Goal: Information Seeking & Learning: Learn about a topic

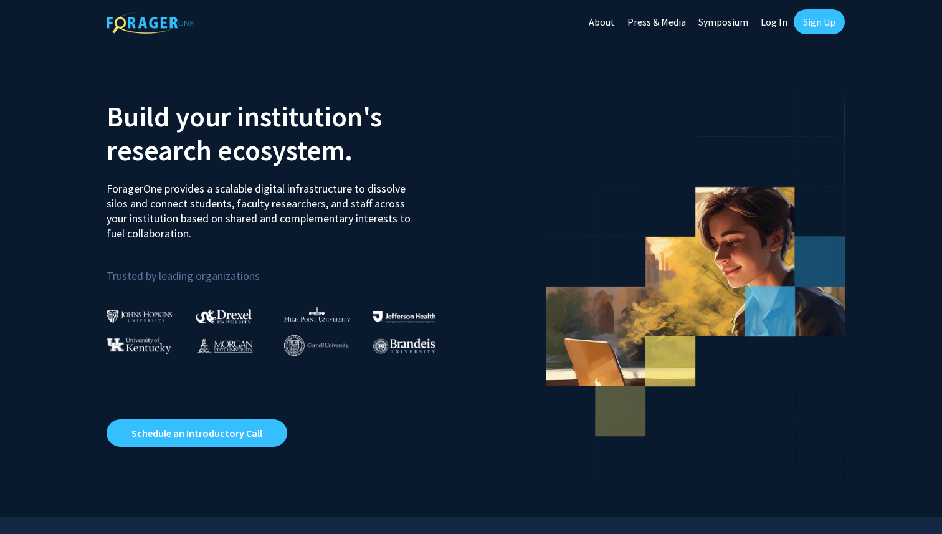
click at [774, 20] on link "Log In" at bounding box center [773, 22] width 39 height 44
select select
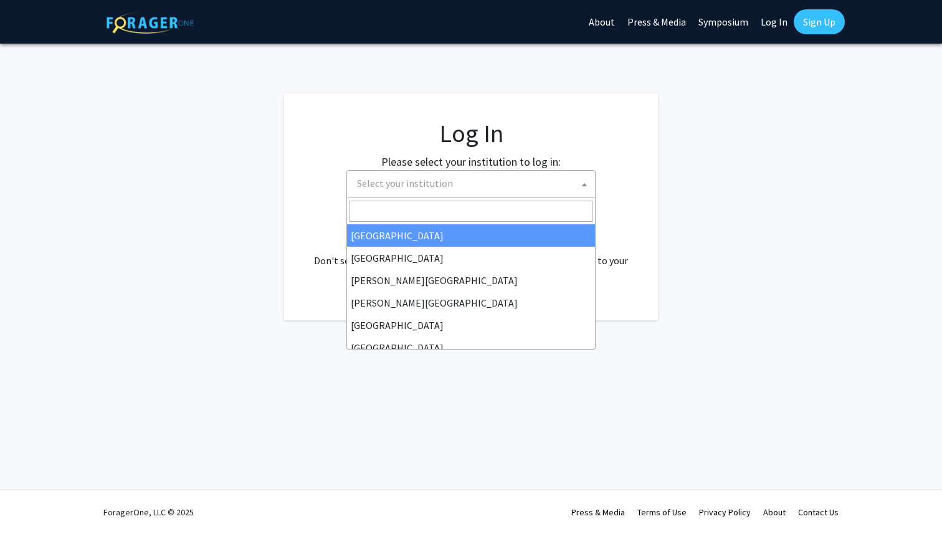
click at [508, 179] on span "Select your institution" at bounding box center [473, 184] width 243 height 26
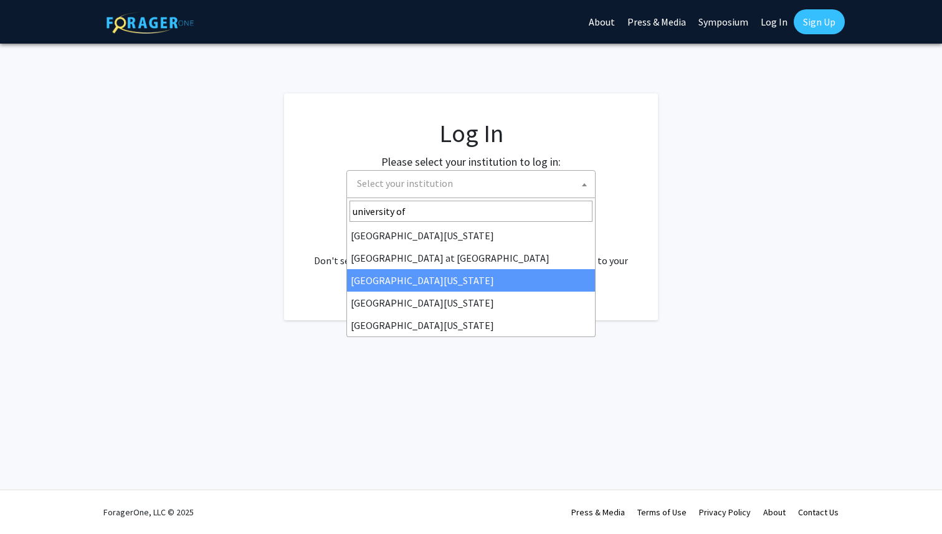
type input "university of"
select select "13"
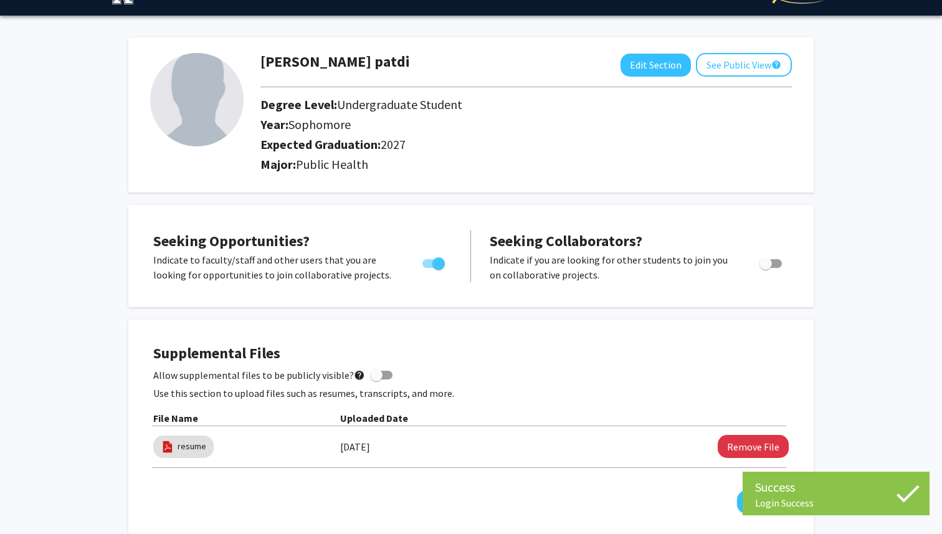
scroll to position [36, 0]
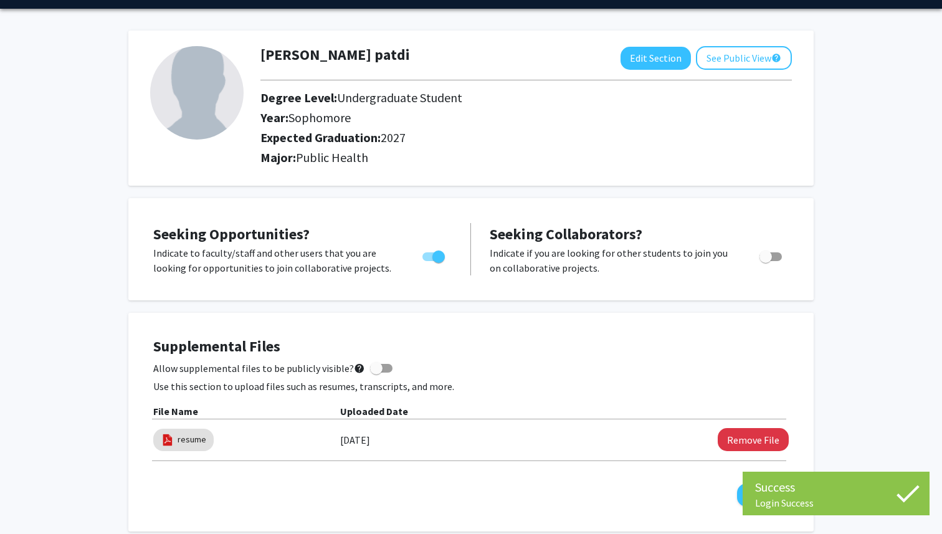
click at [349, 117] on span "Sophomore" at bounding box center [319, 118] width 62 height 16
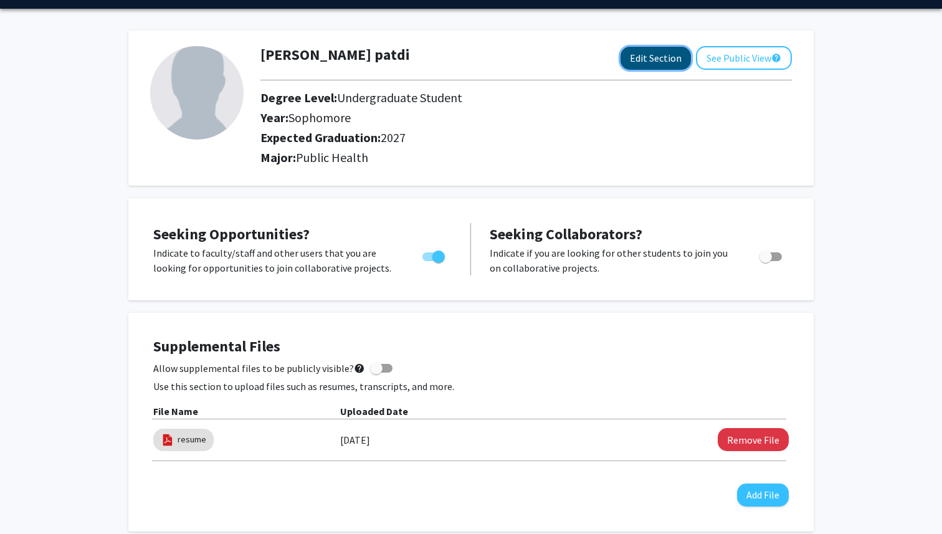
click at [658, 59] on button "Edit Section" at bounding box center [655, 58] width 70 height 23
select select "sophomore"
select select "2027"
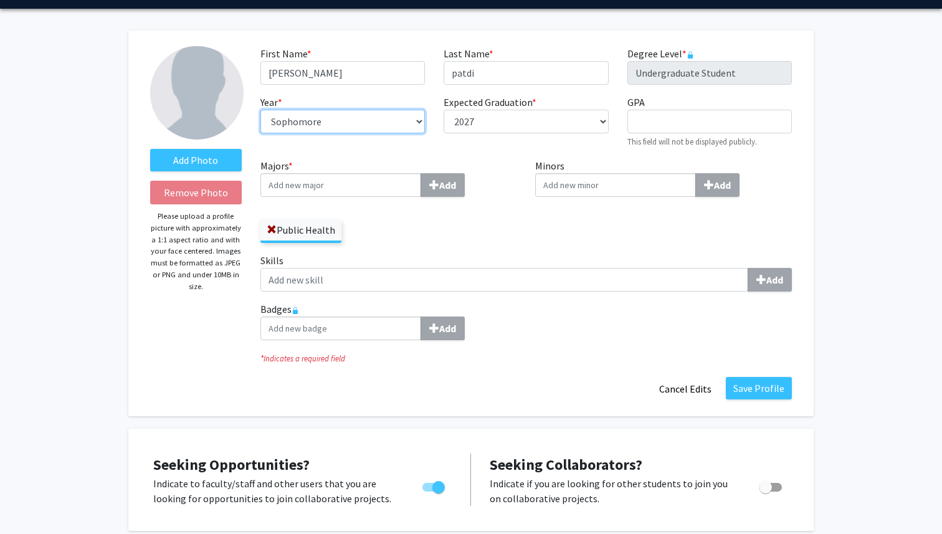
click at [412, 116] on select "--- First-year Sophomore Junior Senior Postbaccalaureate Certificate" at bounding box center [342, 122] width 164 height 24
select select "junior"
click at [260, 110] on select "--- First-year Sophomore Junior Senior Postbaccalaureate Certificate" at bounding box center [342, 122] width 164 height 24
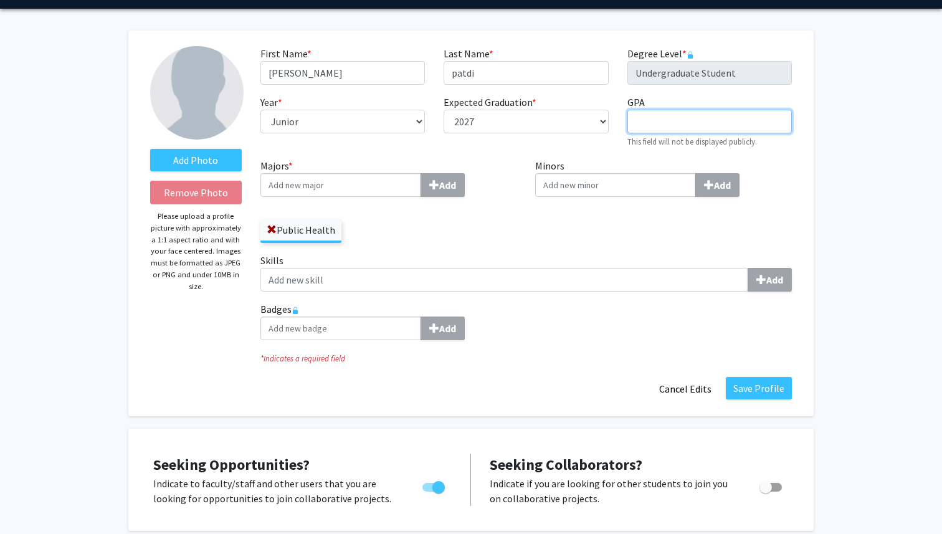
click at [638, 123] on input "GPA required" at bounding box center [709, 122] width 164 height 24
click at [567, 332] on div "Add" at bounding box center [525, 328] width 531 height 24
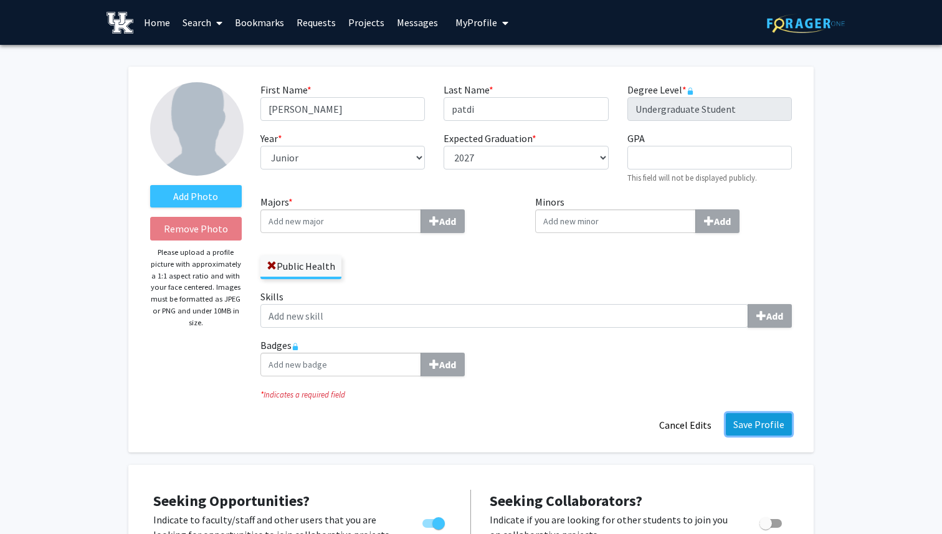
click at [742, 420] on button "Save Profile" at bounding box center [759, 424] width 66 height 22
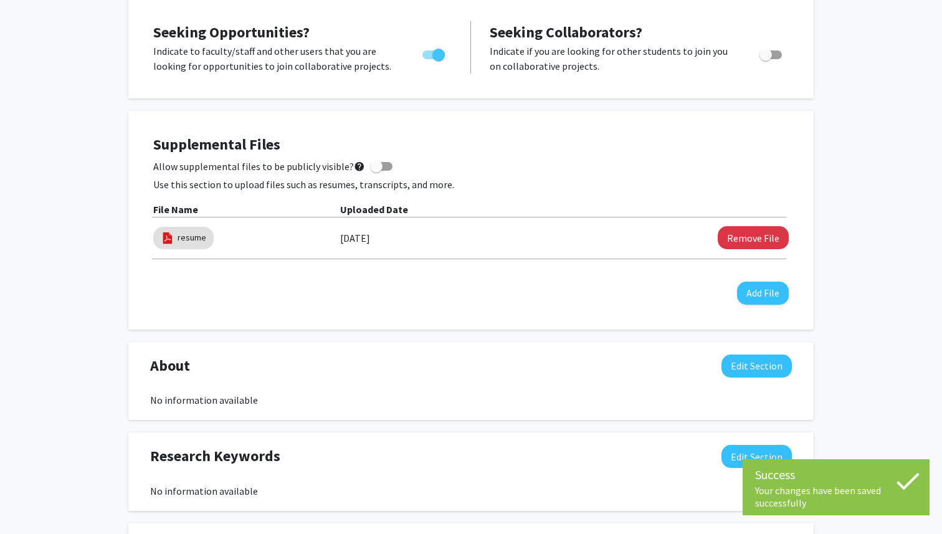
scroll to position [248, 0]
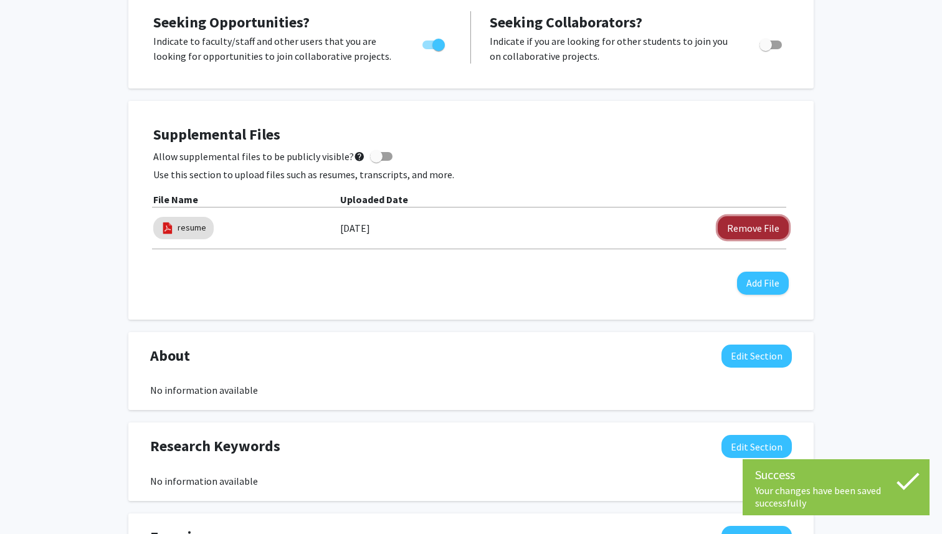
click at [739, 228] on button "Remove File" at bounding box center [752, 227] width 71 height 23
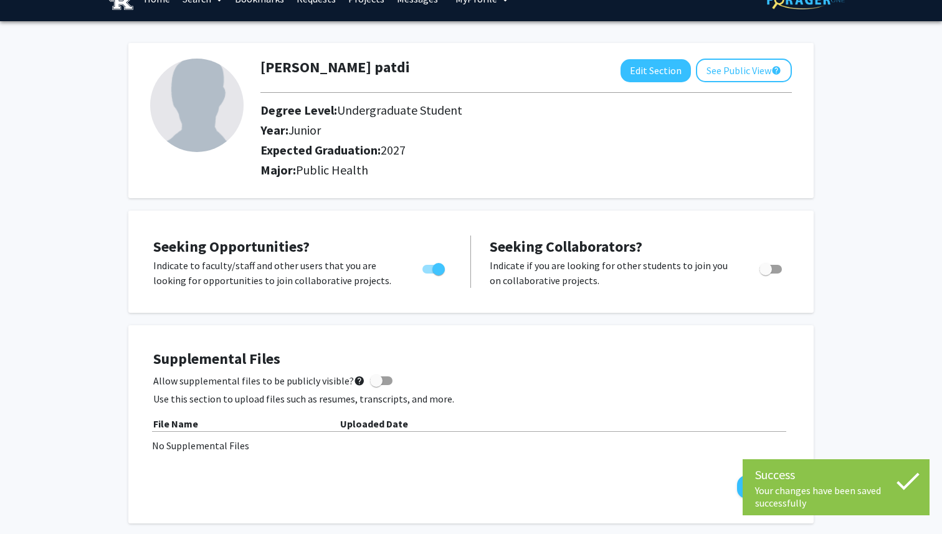
scroll to position [0, 0]
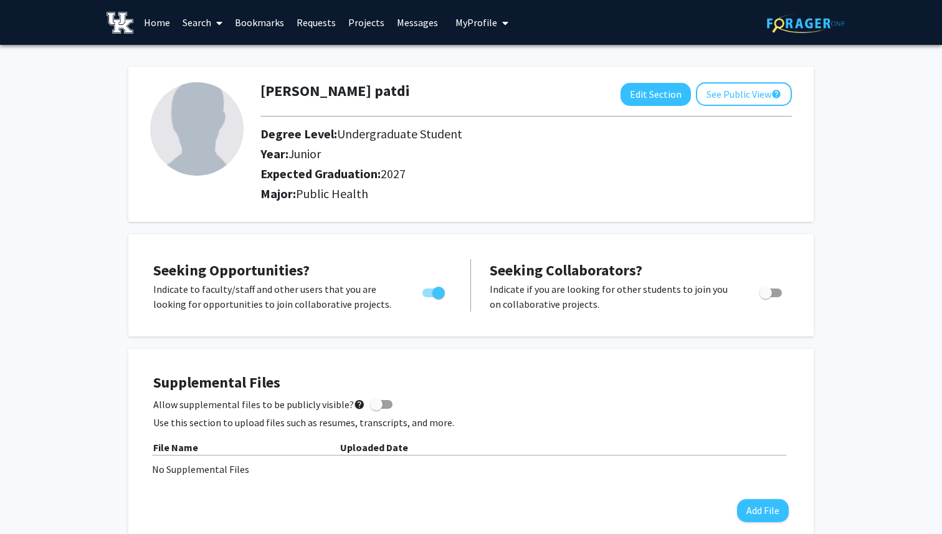
click at [311, 22] on link "Requests" at bounding box center [316, 23] width 52 height 44
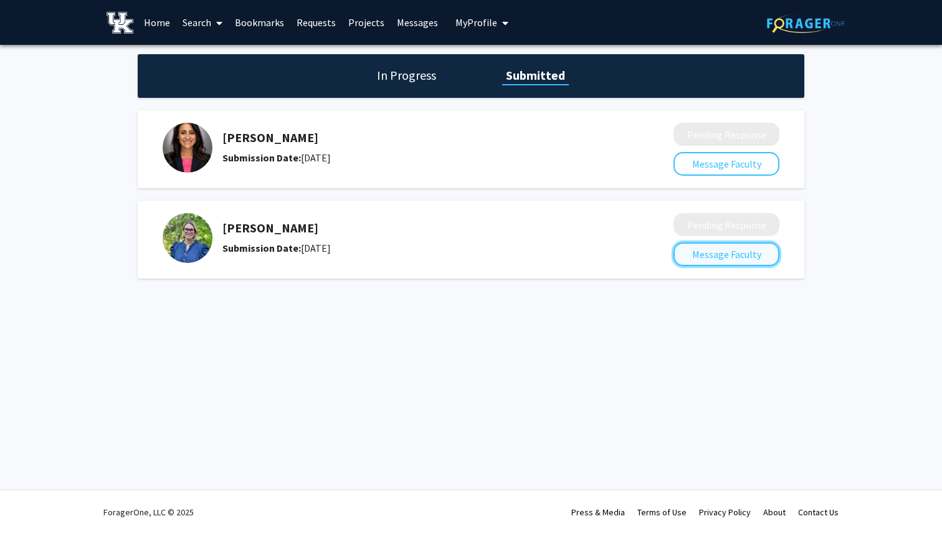
click at [704, 252] on button "Message Faculty" at bounding box center [726, 254] width 106 height 24
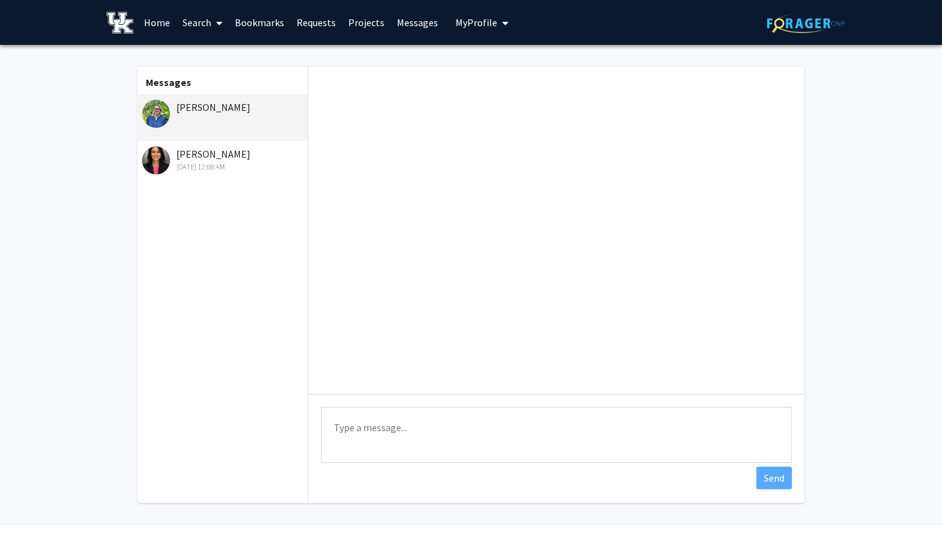
scroll to position [34, 0]
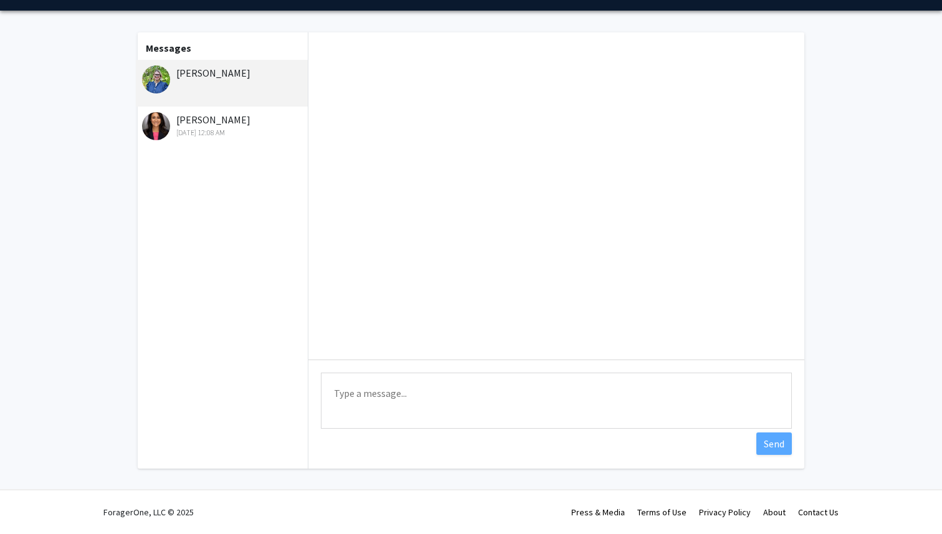
click at [214, 70] on div "Rachel Graham" at bounding box center [223, 72] width 163 height 15
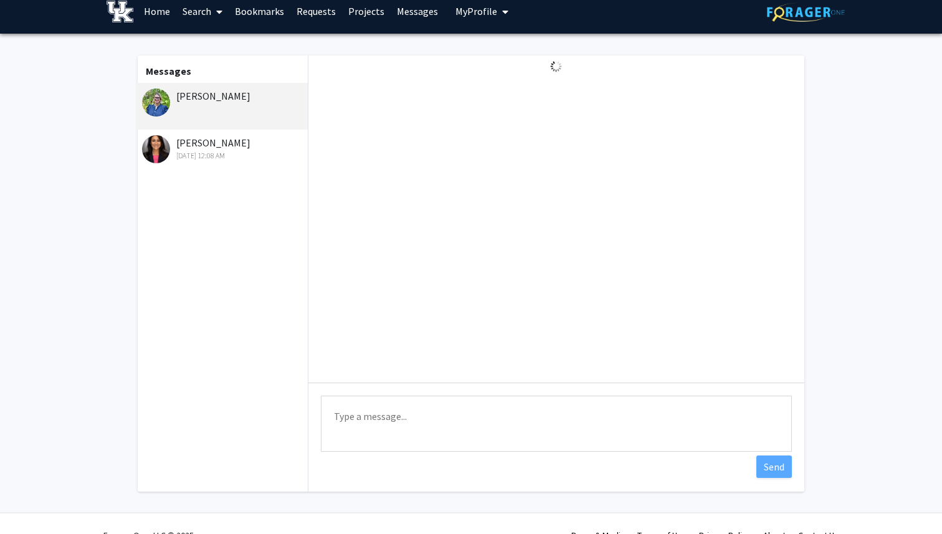
scroll to position [0, 0]
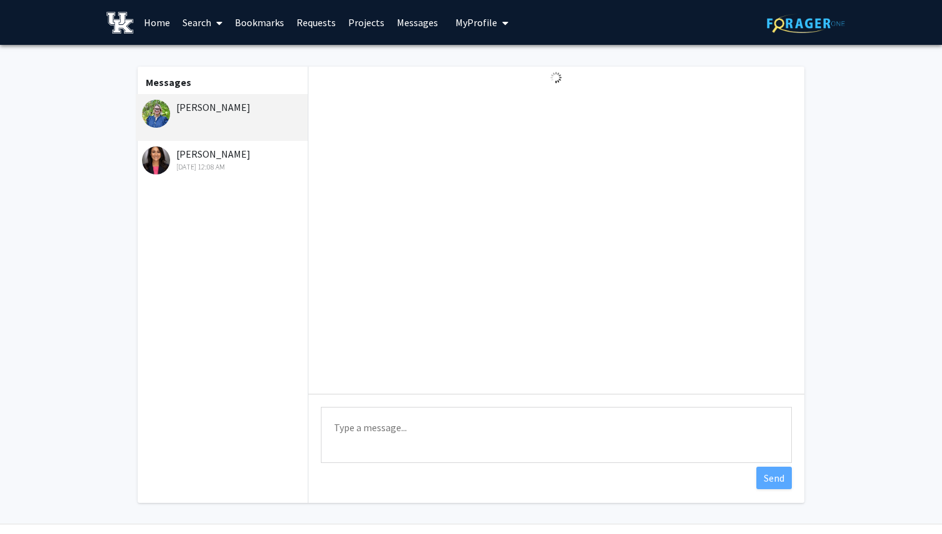
click at [157, 22] on link "Home" at bounding box center [157, 23] width 39 height 44
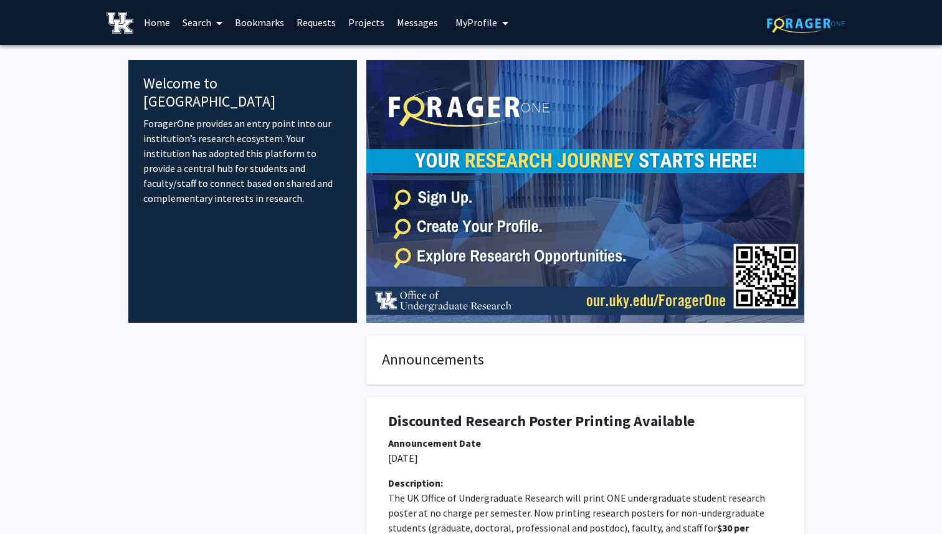
click at [468, 21] on span "My Profile" at bounding box center [476, 22] width 42 height 12
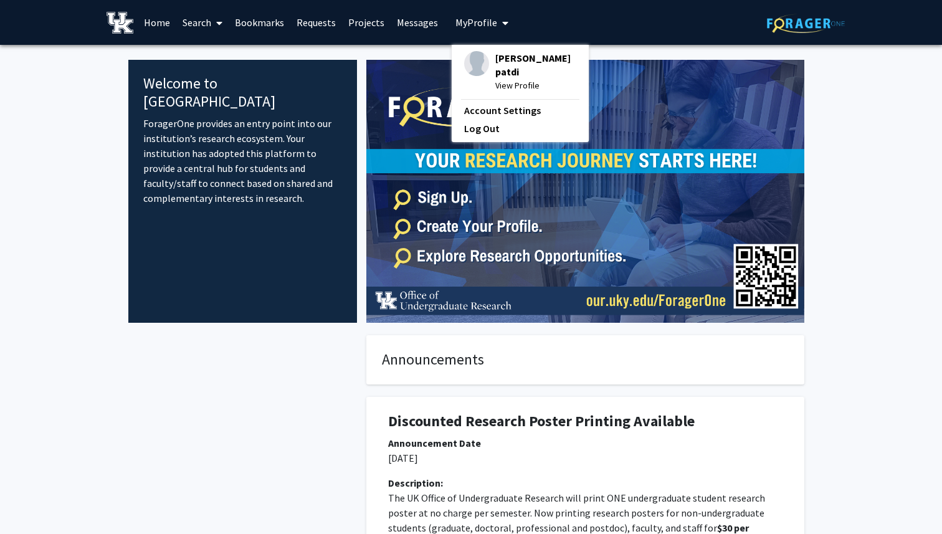
click at [177, 16] on link "Search" at bounding box center [202, 23] width 52 height 44
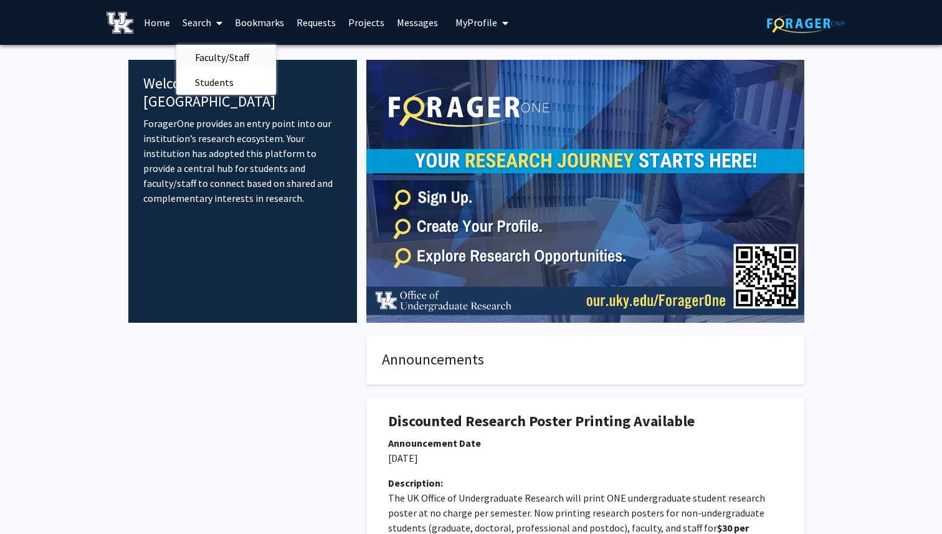
click at [214, 55] on span "Faculty/Staff" at bounding box center [222, 57] width 92 height 25
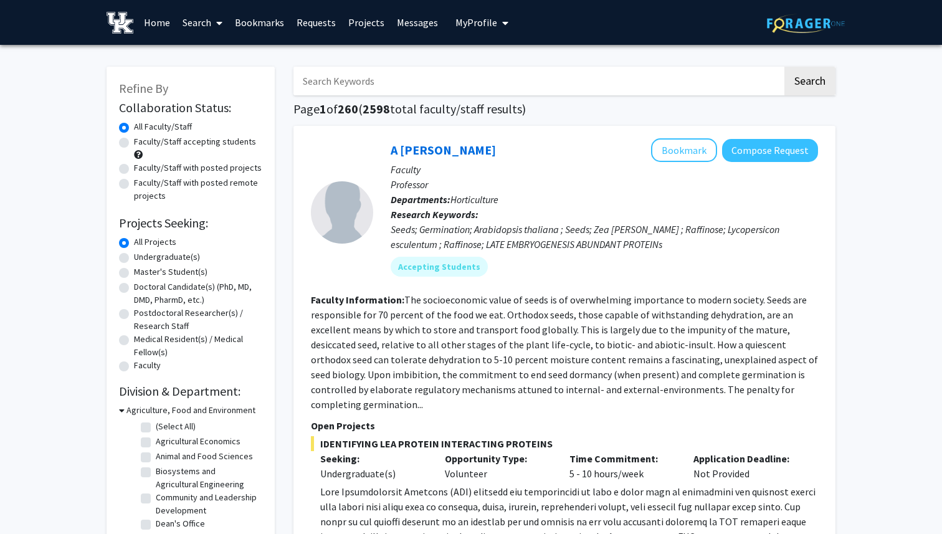
click at [334, 86] on input "Search Keywords" at bounding box center [537, 81] width 489 height 29
type input "yosra"
click at [807, 83] on button "Search" at bounding box center [809, 81] width 51 height 29
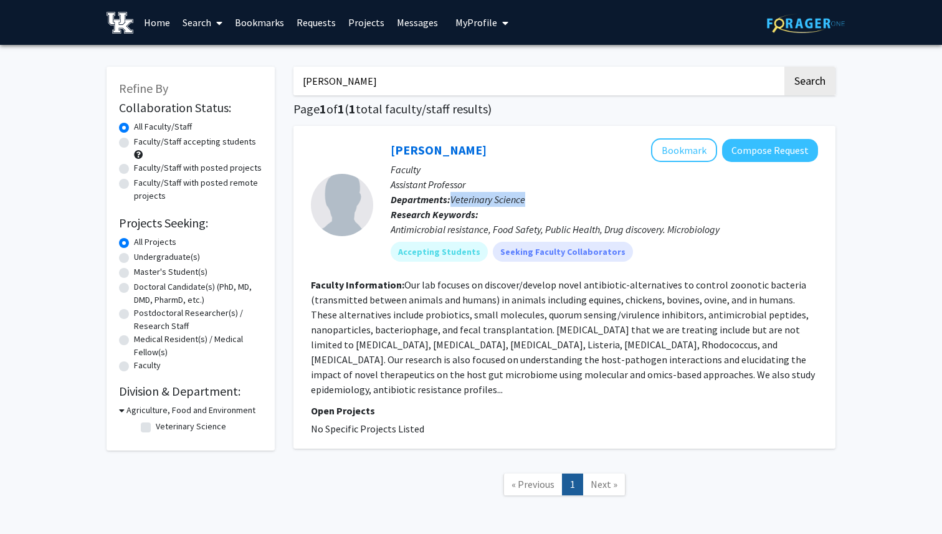
drag, startPoint x: 452, startPoint y: 199, endPoint x: 528, endPoint y: 195, distance: 76.1
click at [528, 195] on p "Departments: Veterinary Science" at bounding box center [603, 199] width 427 height 15
click at [632, 188] on p "Assistant Professor" at bounding box center [603, 184] width 427 height 15
click at [670, 168] on p "Faculty" at bounding box center [603, 169] width 427 height 15
click at [670, 150] on button "Bookmark" at bounding box center [684, 150] width 66 height 24
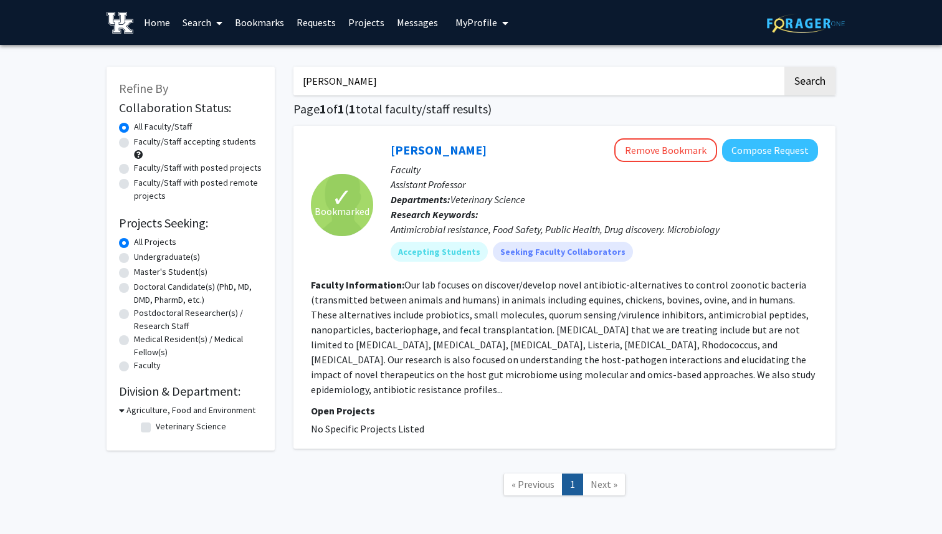
click at [134, 256] on label "Undergraduate(s)" at bounding box center [167, 256] width 66 height 13
click at [134, 256] on input "Undergraduate(s)" at bounding box center [138, 254] width 8 height 8
radio input "true"
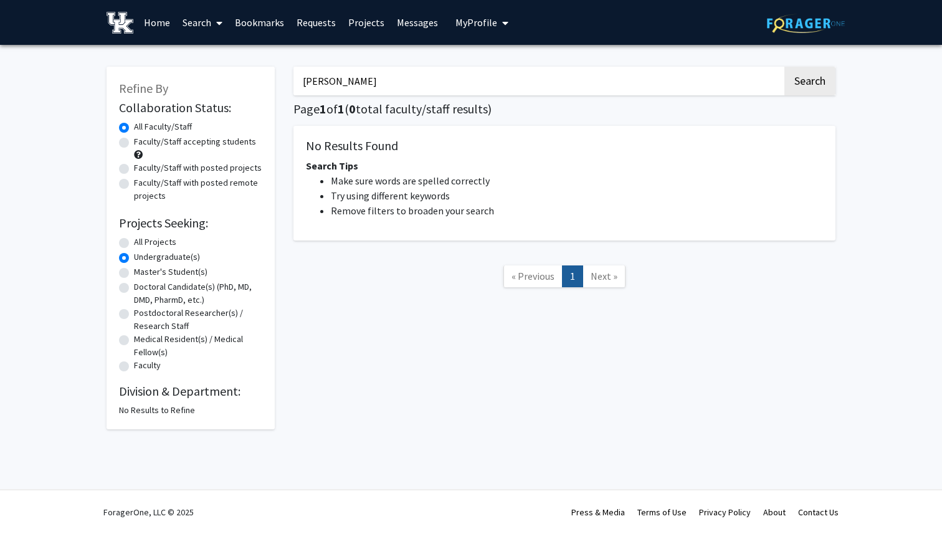
click at [260, 29] on link "Bookmarks" at bounding box center [260, 23] width 62 height 44
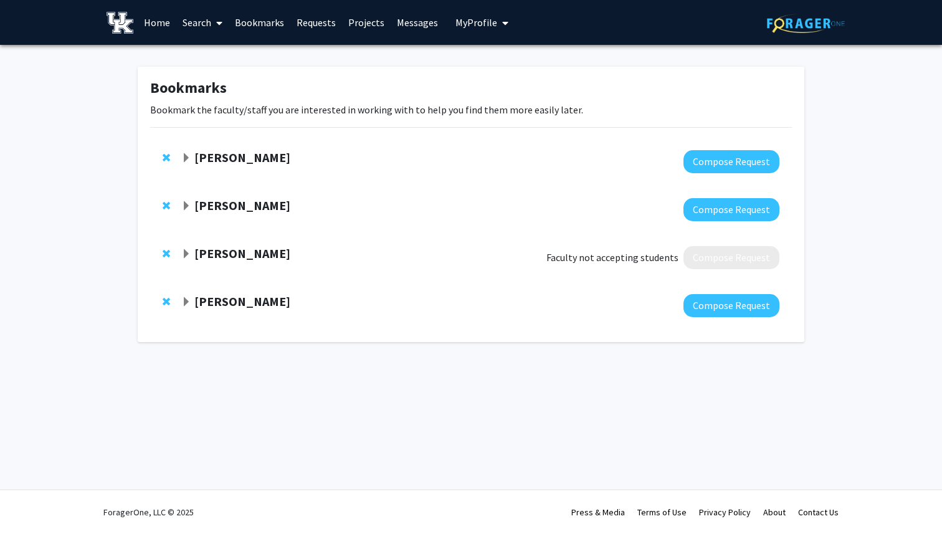
click at [164, 250] on span "Remove Anel Jaramillo from bookmarks" at bounding box center [166, 253] width 7 height 10
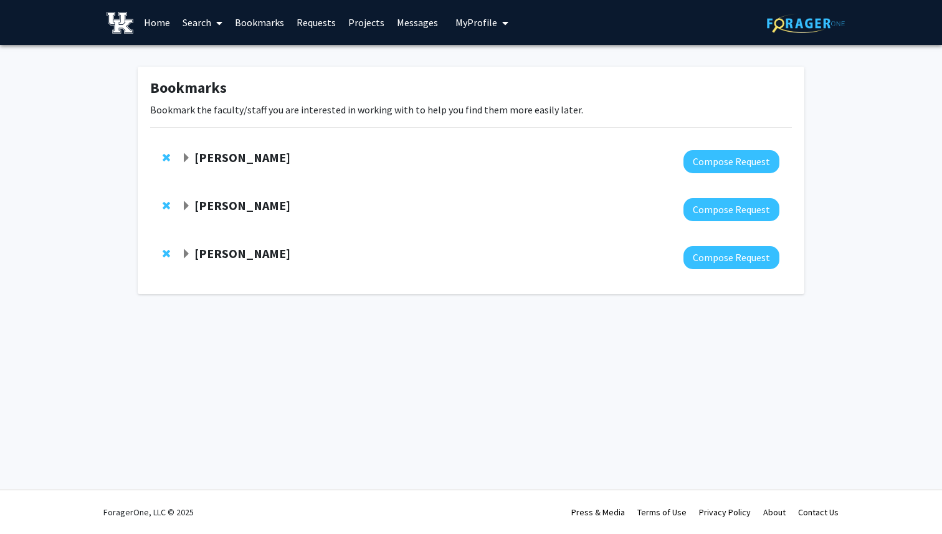
click at [218, 205] on strong "Joseph Chappell" at bounding box center [242, 205] width 96 height 16
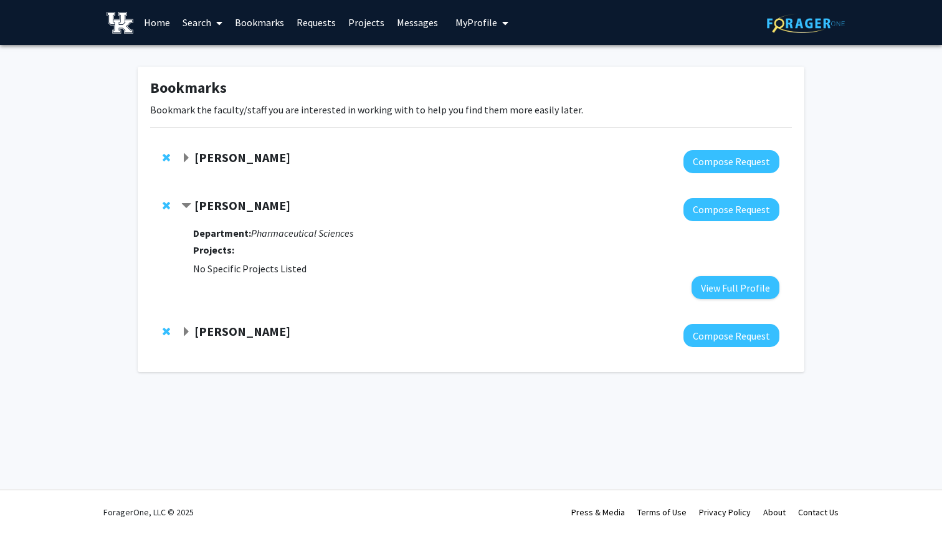
click at [232, 160] on strong "Sybil Gotsch" at bounding box center [242, 157] width 96 height 16
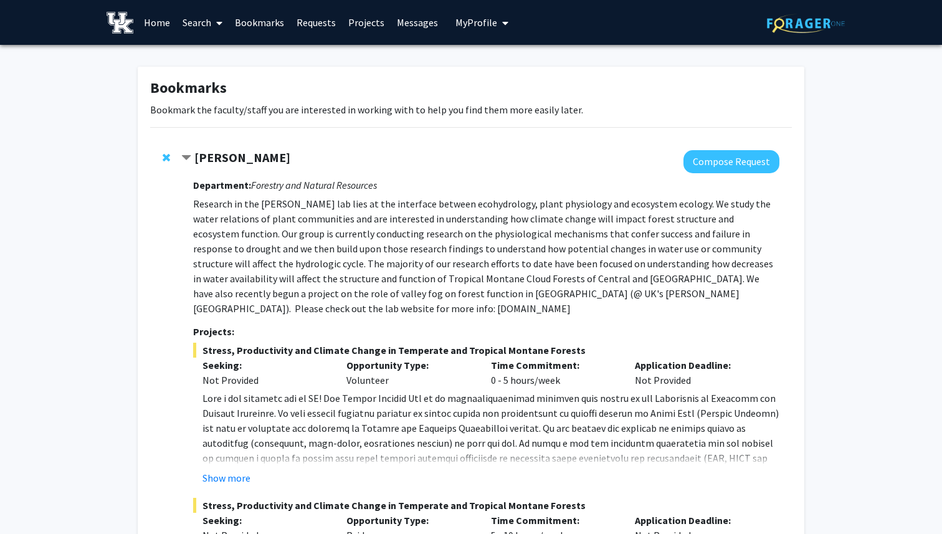
click at [217, 154] on strong "Sybil Gotsch" at bounding box center [242, 157] width 96 height 16
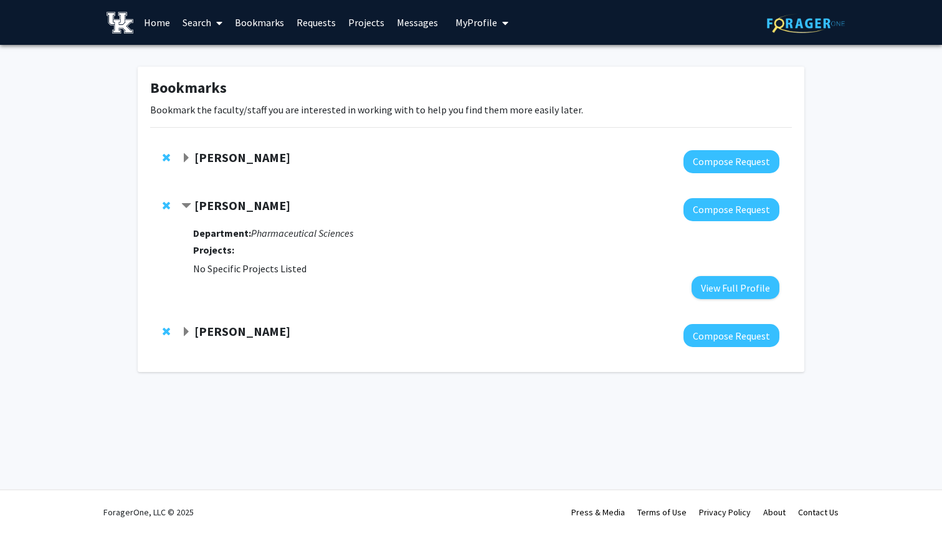
click at [247, 331] on strong "Yosra Mohamed" at bounding box center [242, 331] width 96 height 16
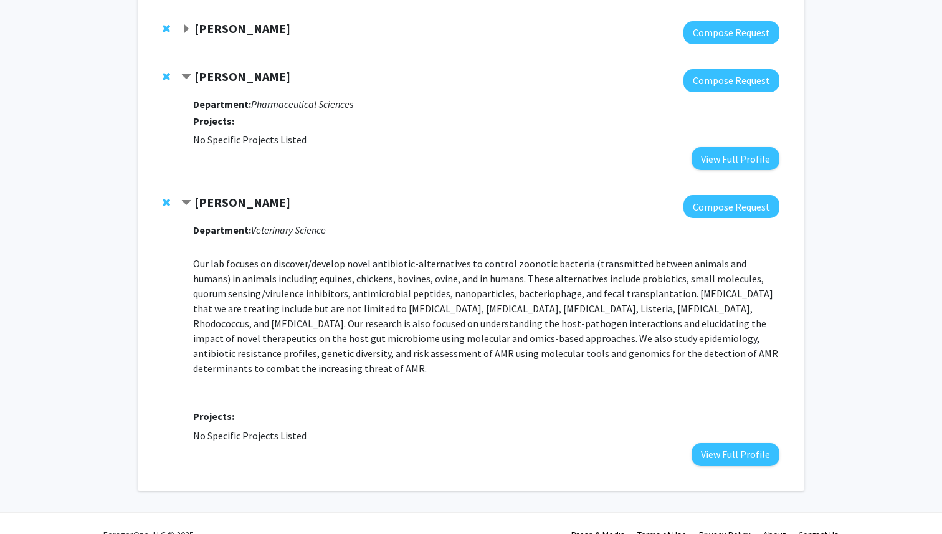
scroll to position [136, 0]
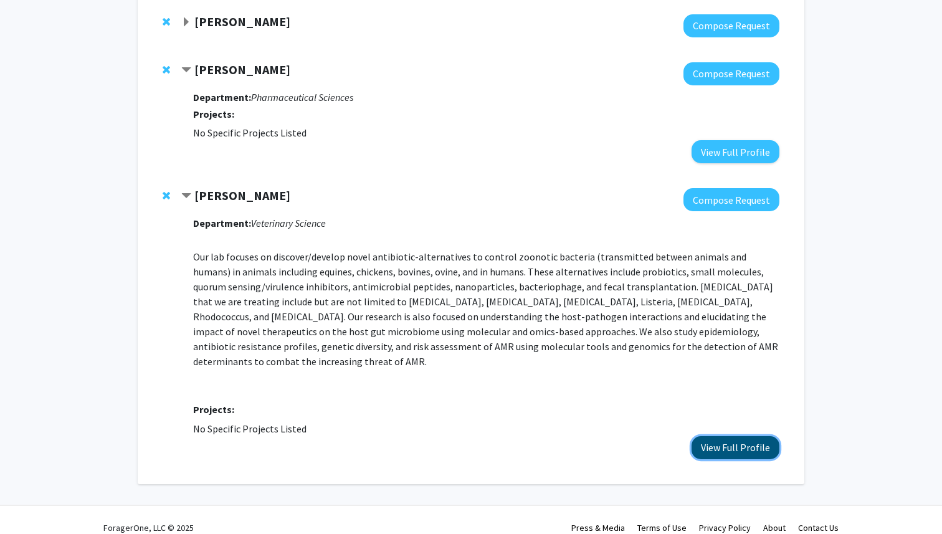
click at [727, 436] on button "View Full Profile" at bounding box center [735, 447] width 88 height 23
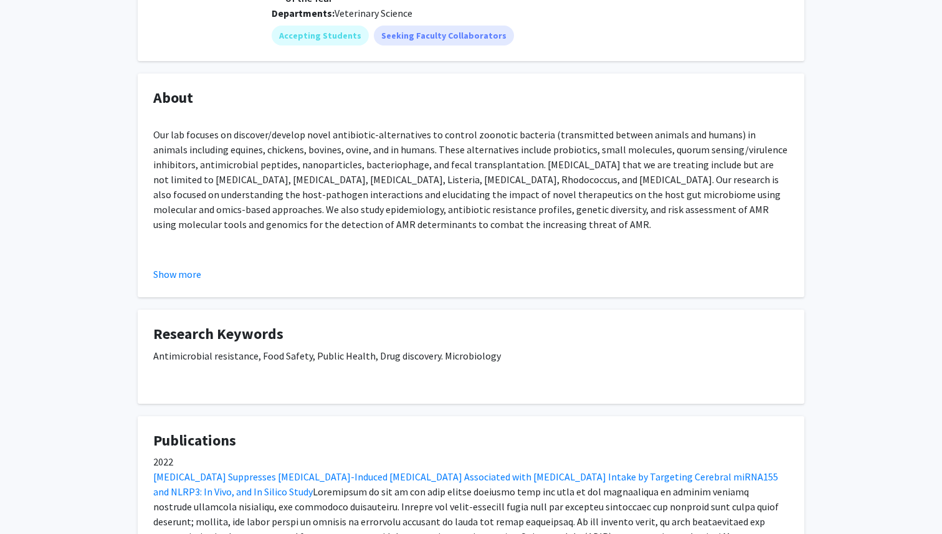
scroll to position [239, 0]
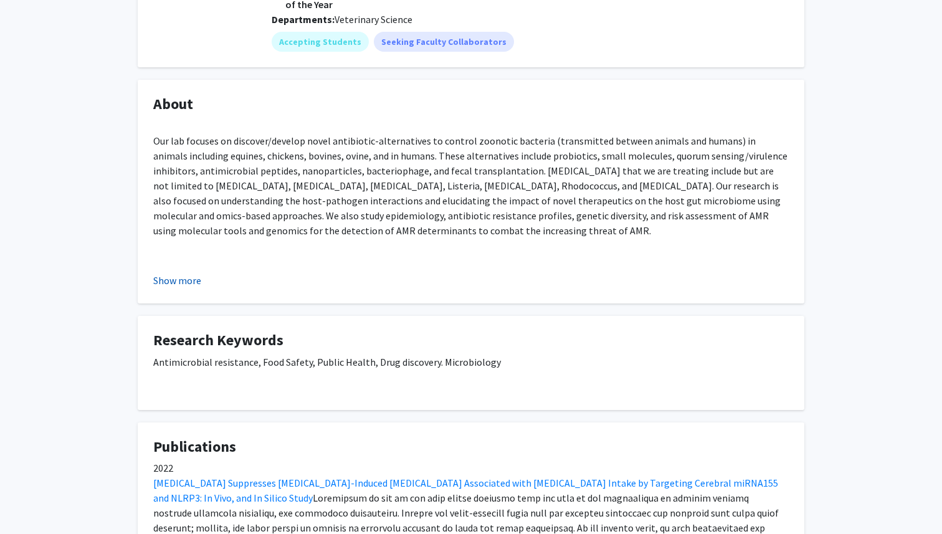
click at [181, 282] on button "Show more" at bounding box center [177, 280] width 48 height 15
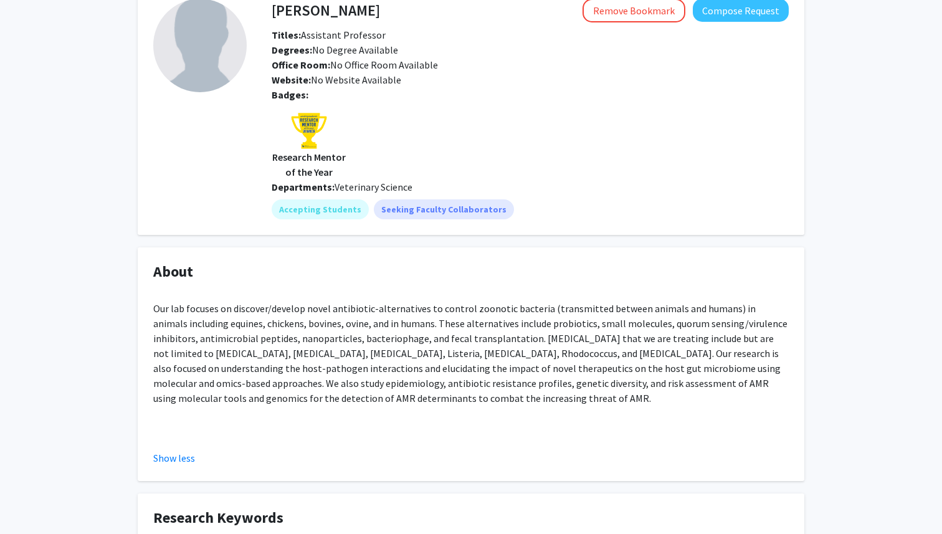
scroll to position [0, 0]
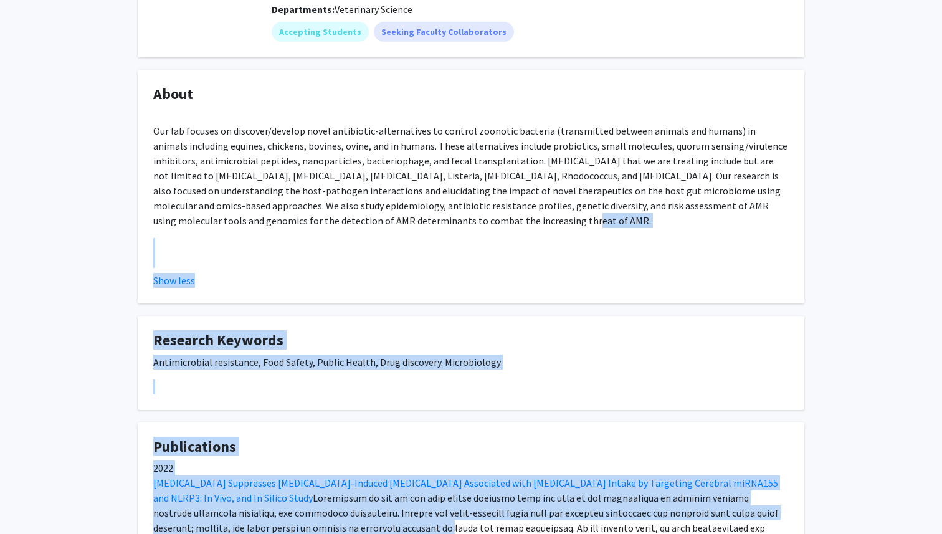
drag, startPoint x: 445, startPoint y: 475, endPoint x: 337, endPoint y: 533, distance: 122.3
click at [337, 533] on div "[PERSON_NAME] Remove Bookmark Compose Request Titles: Assistant Professor Degre…" at bounding box center [470, 226] width 685 height 840
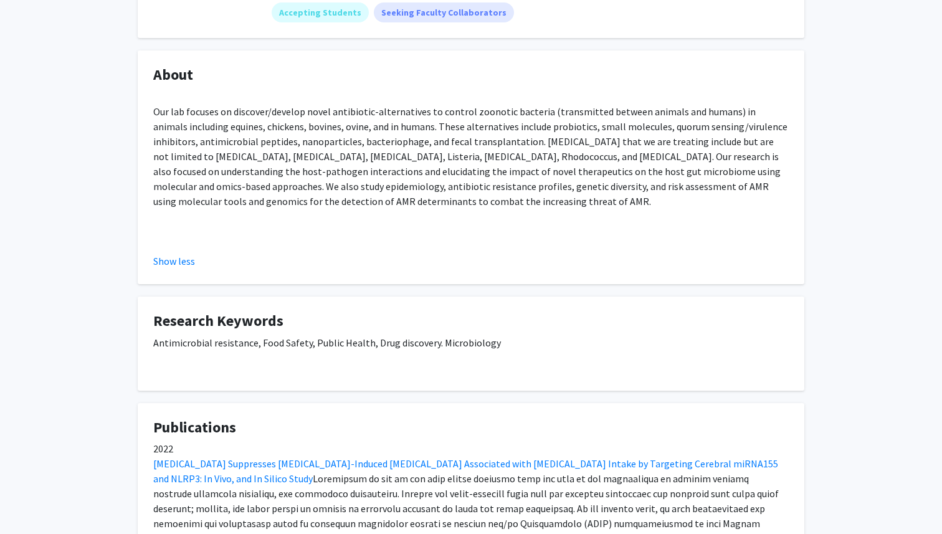
click at [151, 70] on fg-card "About Our lab focuses on discover/develop novel antibiotic-alternatives to cont…" at bounding box center [471, 167] width 666 height 234
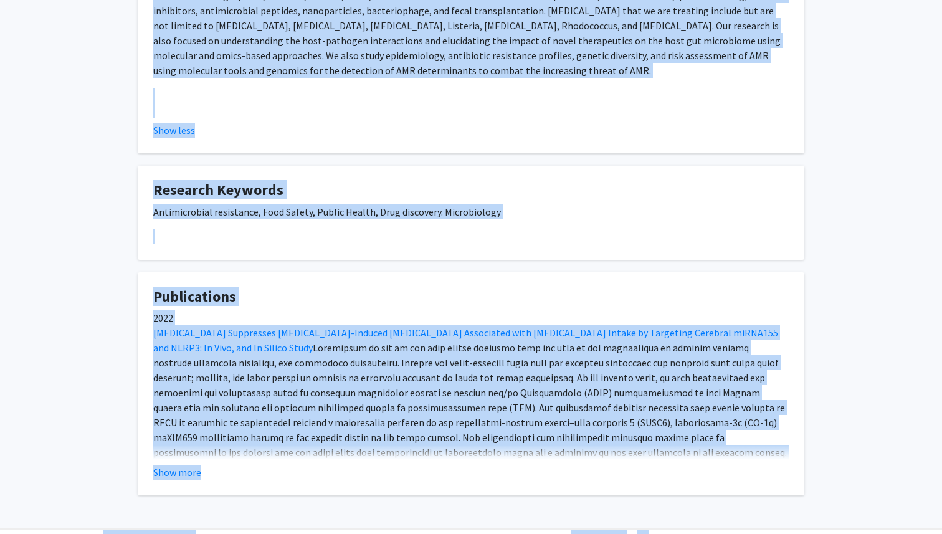
scroll to position [438, 0]
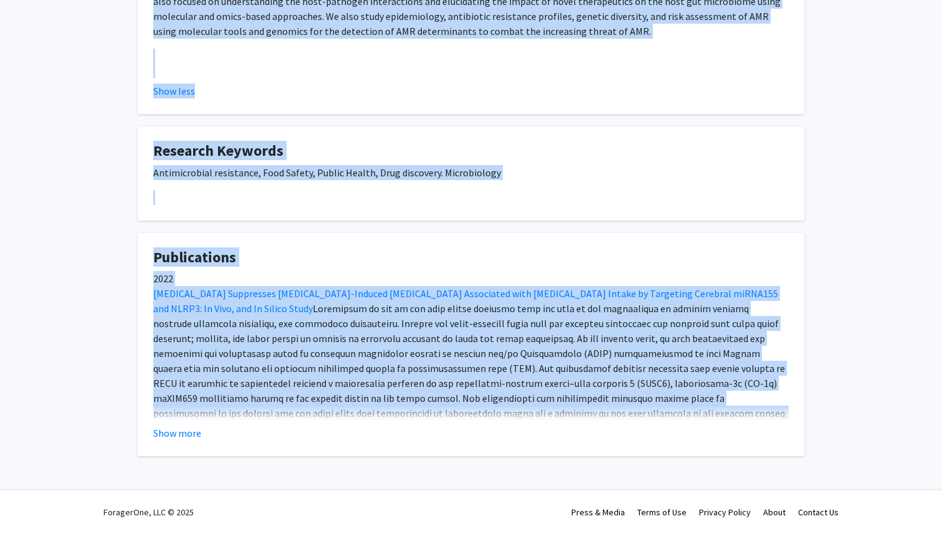
drag, startPoint x: 151, startPoint y: 70, endPoint x: 556, endPoint y: 462, distance: 563.8
click at [556, 462] on div "Yosra Mohamed Remove Bookmark Compose Request Titles: Assistant Professor Degre…" at bounding box center [471, 51] width 942 height 889
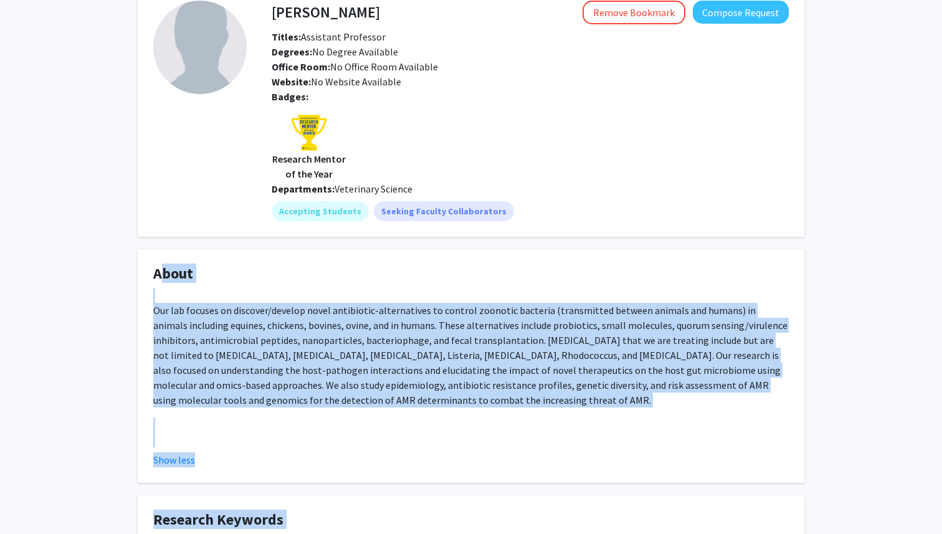
scroll to position [66, 0]
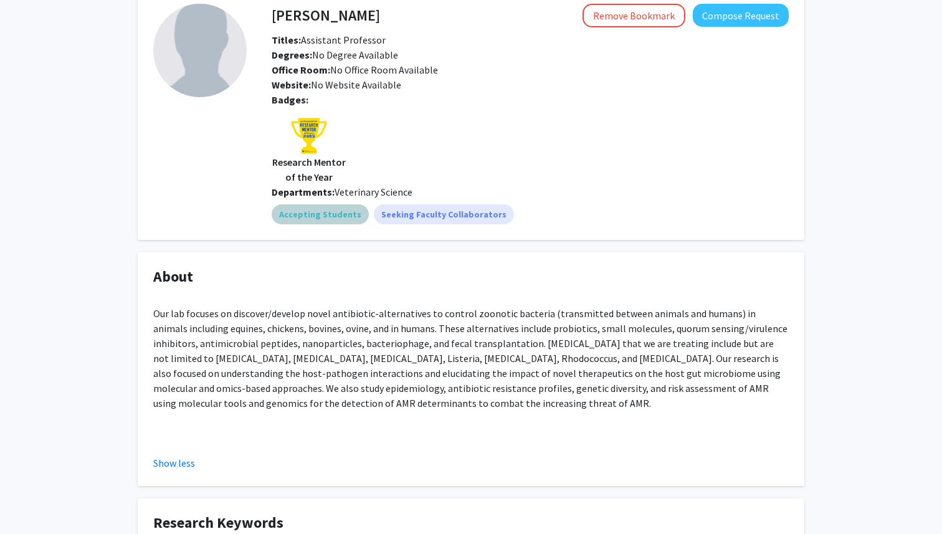
click at [318, 210] on mat-chip "Accepting Students" at bounding box center [320, 214] width 97 height 20
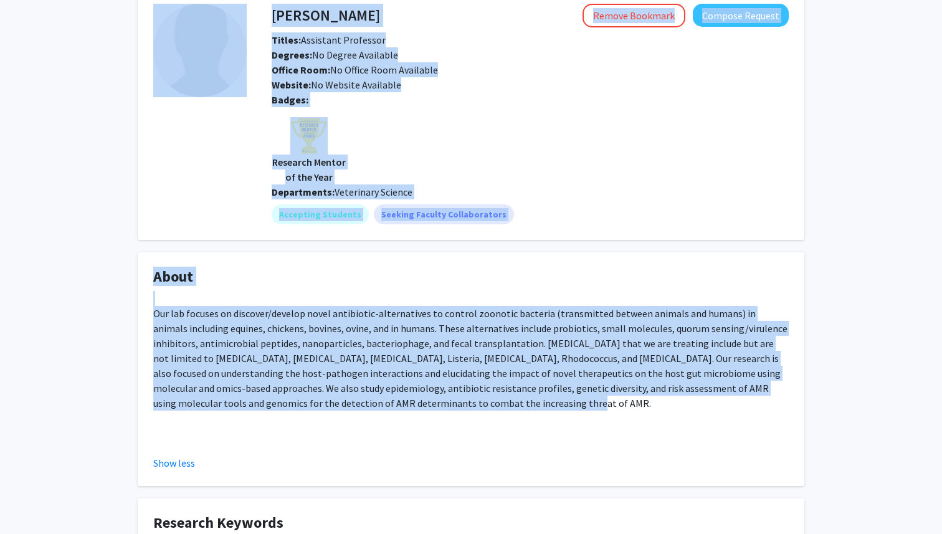
drag, startPoint x: 450, startPoint y: 399, endPoint x: 232, endPoint y: 180, distance: 309.1
click at [232, 180] on div "Yosra Mohamed Remove Bookmark Compose Request Titles: Assistant Professor Degre…" at bounding box center [470, 408] width 685 height 840
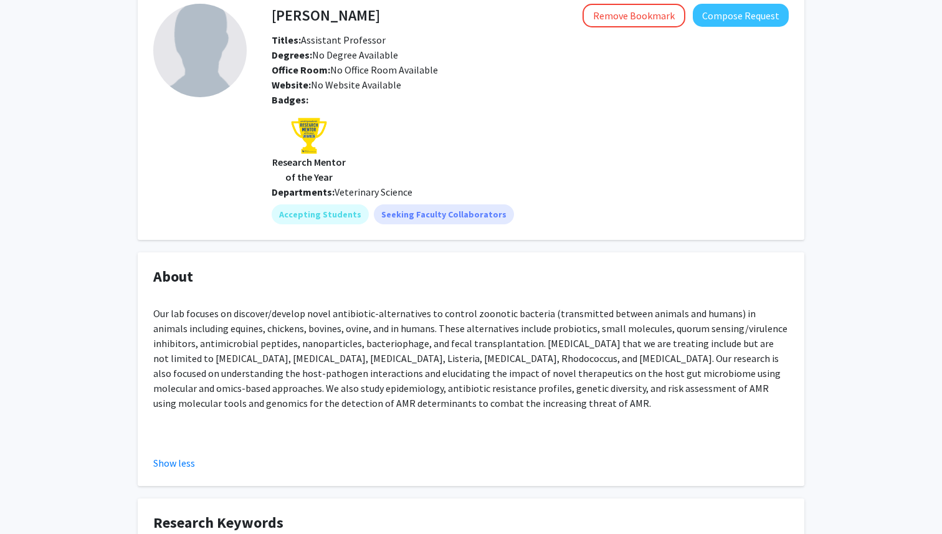
click at [248, 185] on div "Yosra Mohamed Remove Bookmark Compose Request Titles: Assistant Professor Degre…" at bounding box center [518, 114] width 542 height 220
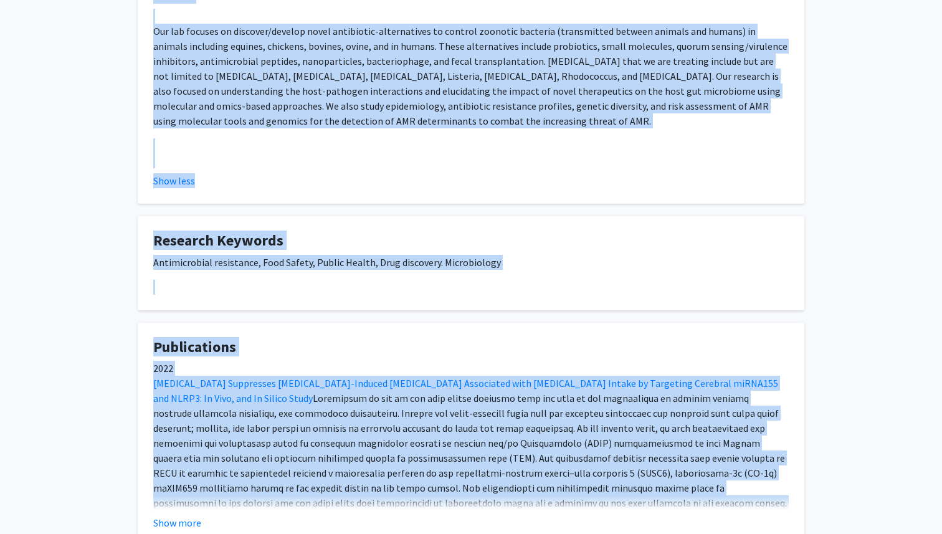
scroll to position [355, 0]
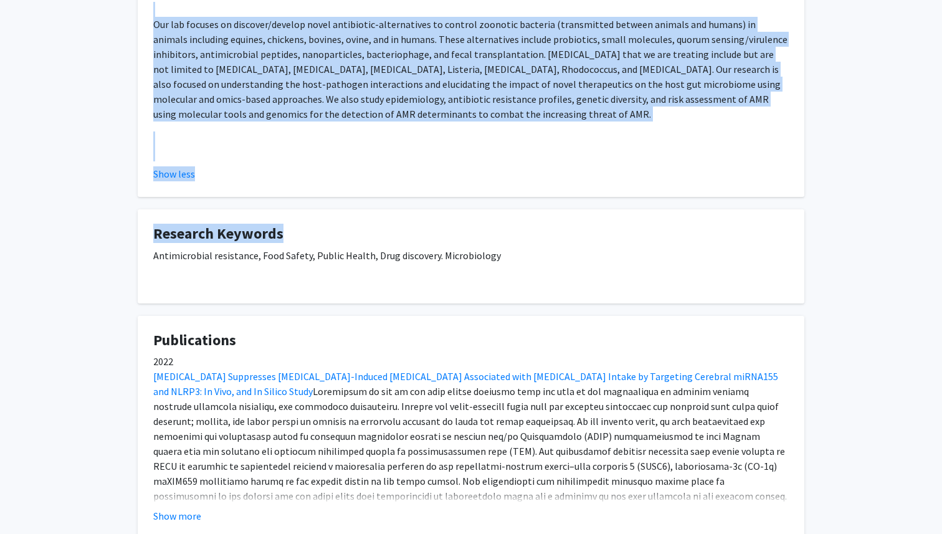
drag, startPoint x: 274, startPoint y: 15, endPoint x: 511, endPoint y: 287, distance: 361.1
click at [511, 287] on div "Yosra Mohamed Remove Bookmark Compose Request Titles: Assistant Professor Degre…" at bounding box center [470, 119] width 685 height 840
copy div "Yosra Mohamed Remove Bookmark Compose Request Titles: Assistant Professor Degre…"
